Goal: Task Accomplishment & Management: Complete application form

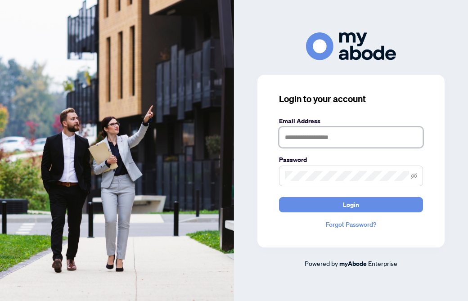
type input "**********"
click at [351, 204] on button "Login" at bounding box center [351, 204] width 144 height 15
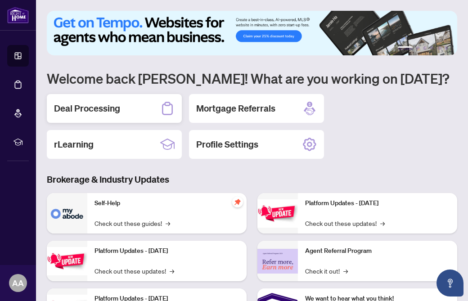
click at [146, 111] on div "Deal Processing" at bounding box center [114, 108] width 135 height 29
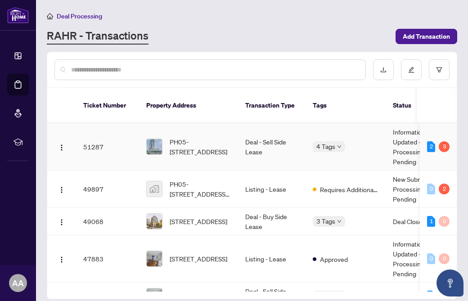
click at [398, 137] on td "Information Updated - Processing Pending" at bounding box center [420, 146] width 68 height 47
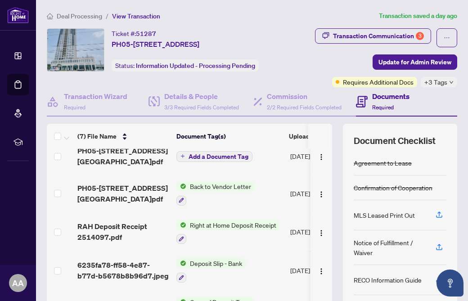
scroll to position [50, 0]
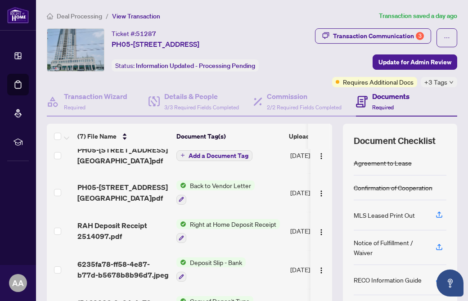
click at [272, 188] on td "Back to Vendor Letter" at bounding box center [230, 192] width 114 height 39
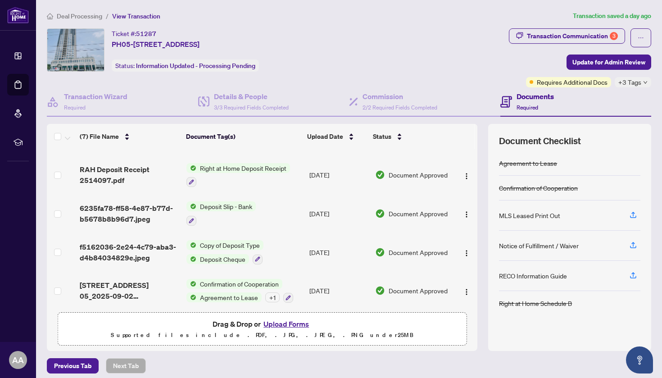
scroll to position [106, 0]
click at [468, 35] on div "Transaction Communication 3" at bounding box center [572, 36] width 91 height 14
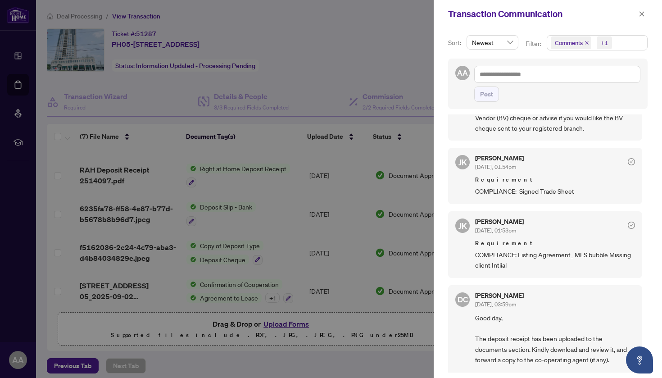
scroll to position [204, 0]
click at [285, 262] on div at bounding box center [331, 189] width 662 height 378
click at [468, 10] on button "button" at bounding box center [642, 14] width 12 height 11
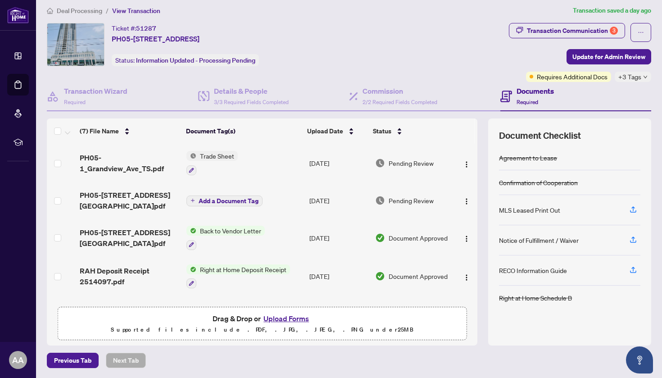
scroll to position [0, 0]
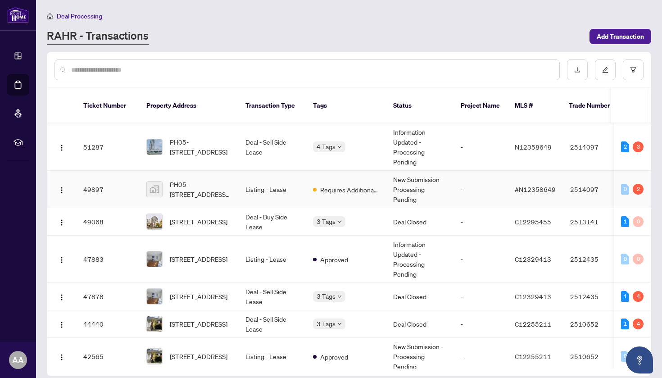
click at [289, 180] on td "Listing - Lease" at bounding box center [272, 189] width 68 height 37
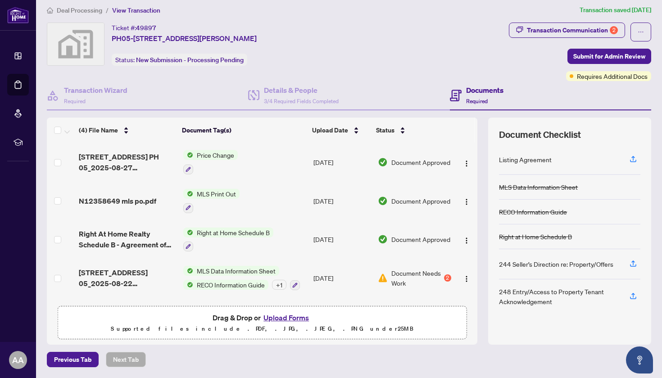
scroll to position [5, 0]
click at [455, 280] on td at bounding box center [466, 278] width 23 height 39
click at [467, 278] on img "button" at bounding box center [466, 279] width 7 height 7
click at [285, 301] on button "Upload Forms" at bounding box center [286, 318] width 51 height 12
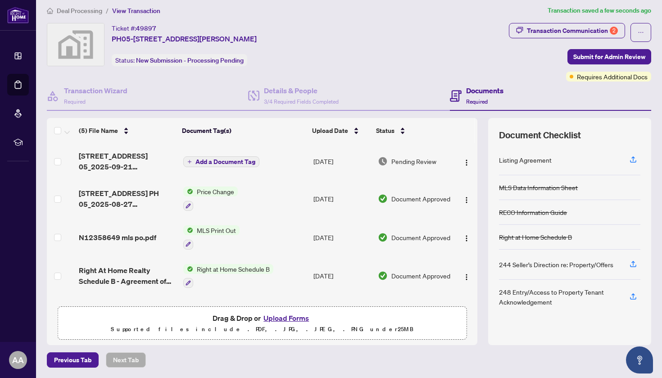
scroll to position [0, 0]
click at [227, 159] on span "Add a Document Tag" at bounding box center [225, 161] width 60 height 6
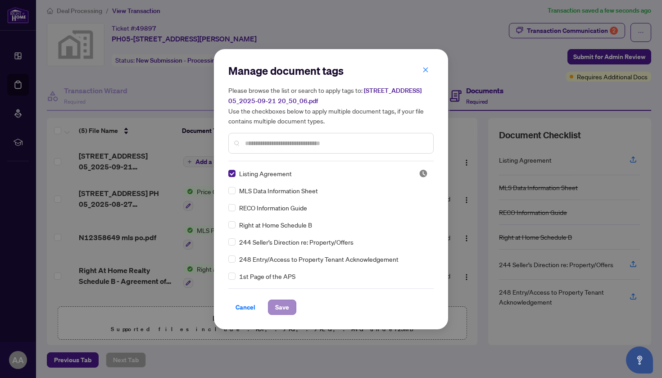
click at [276, 301] on span "Save" at bounding box center [282, 307] width 14 height 14
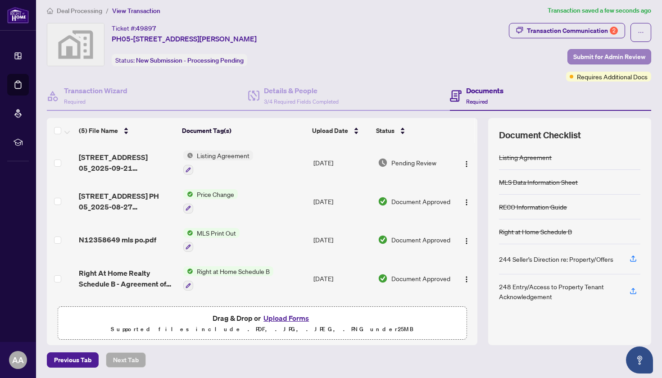
click at [468, 58] on span "Submit for Admin Review" at bounding box center [609, 57] width 72 height 14
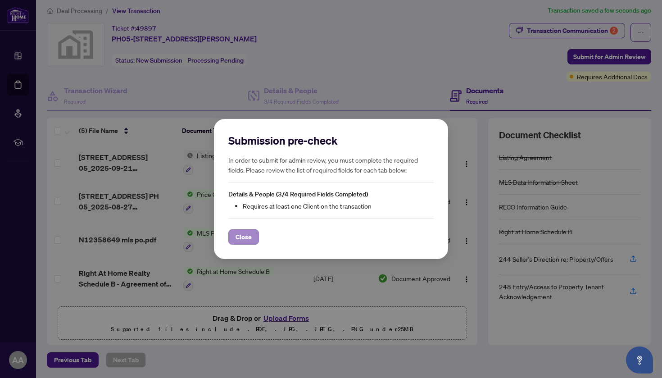
click at [238, 239] on span "Close" at bounding box center [243, 237] width 16 height 14
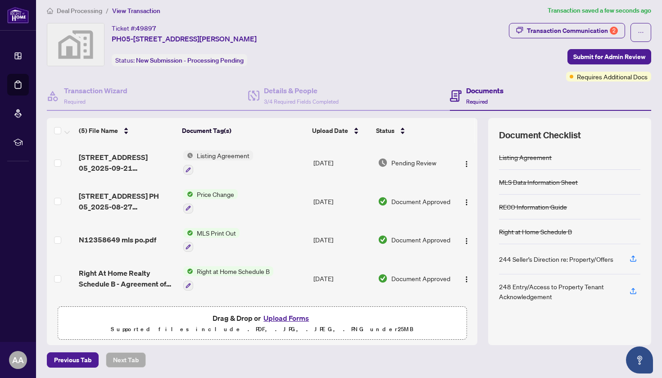
click at [468, 93] on h4 "Documents" at bounding box center [484, 90] width 37 height 11
click at [282, 91] on h4 "Details & People" at bounding box center [301, 90] width 75 height 11
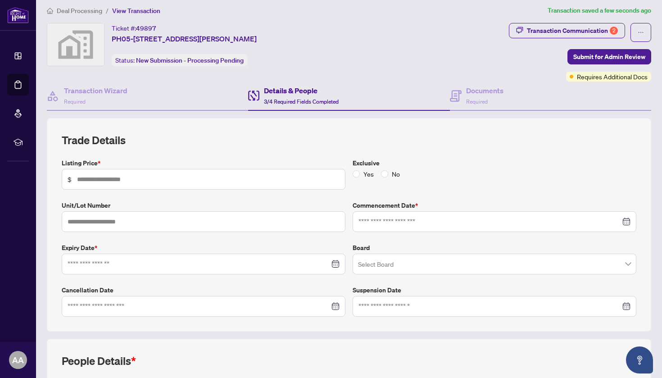
type input "*****"
type input "****"
type input "**********"
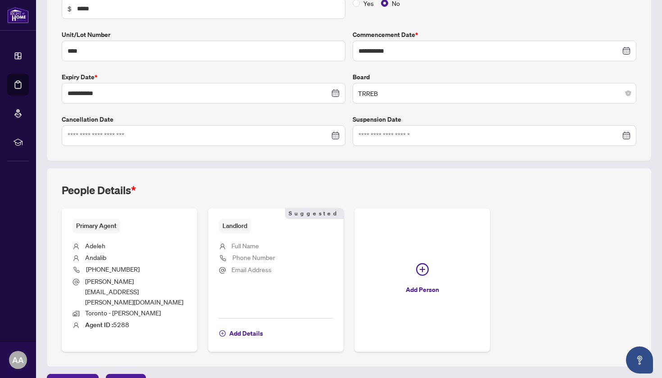
scroll to position [176, 0]
click at [238, 301] on span "Add Details" at bounding box center [246, 333] width 34 height 14
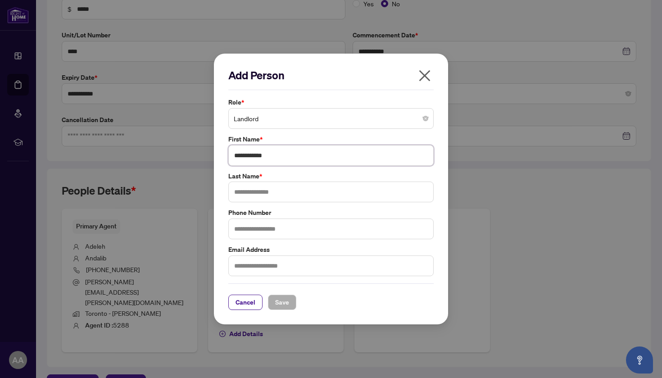
type input "**********"
click at [274, 301] on button "Save" at bounding box center [282, 301] width 28 height 15
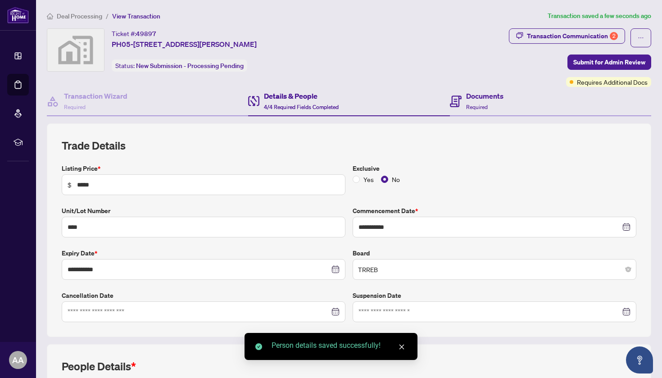
scroll to position [0, 0]
click at [468, 61] on span "Submit for Admin Review" at bounding box center [609, 62] width 72 height 14
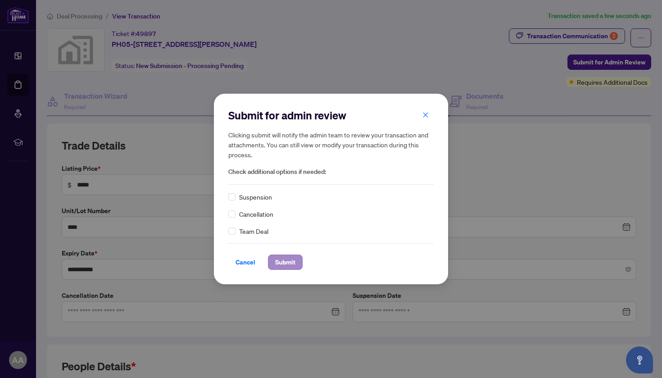
click at [284, 259] on span "Submit" at bounding box center [285, 262] width 20 height 14
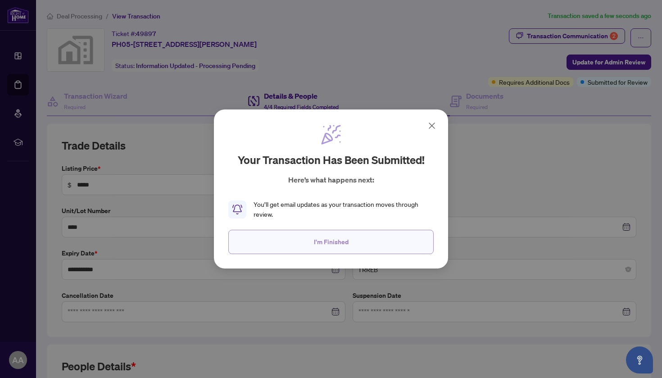
click at [356, 244] on button "I'm Finished" at bounding box center [330, 242] width 205 height 24
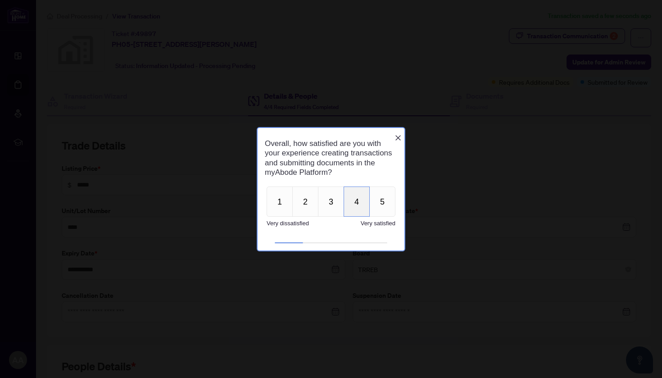
click at [369, 205] on button "4" at bounding box center [356, 201] width 26 height 30
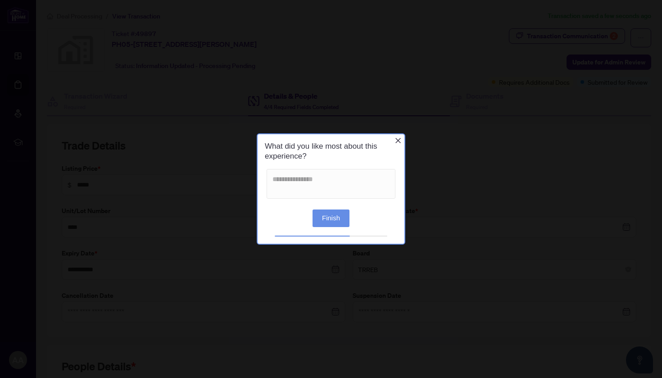
click at [337, 220] on button "Finish" at bounding box center [330, 218] width 37 height 18
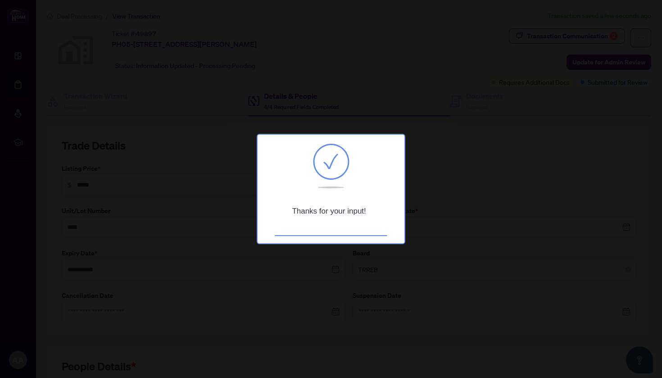
click at [372, 103] on div at bounding box center [331, 189] width 662 height 378
